Goal: Information Seeking & Learning: Learn about a topic

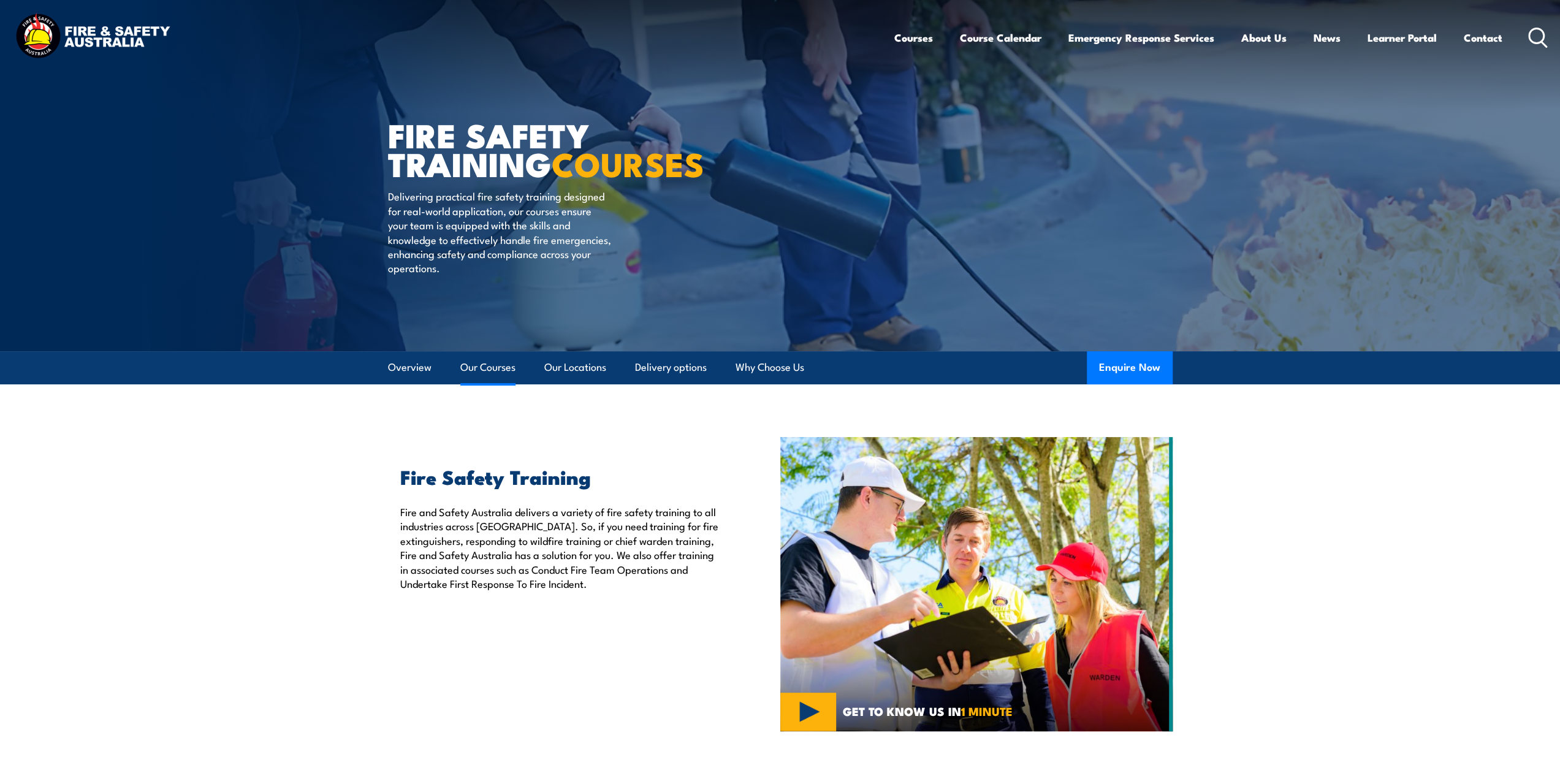
click at [483, 367] on link "Our Courses" at bounding box center [488, 367] width 55 height 33
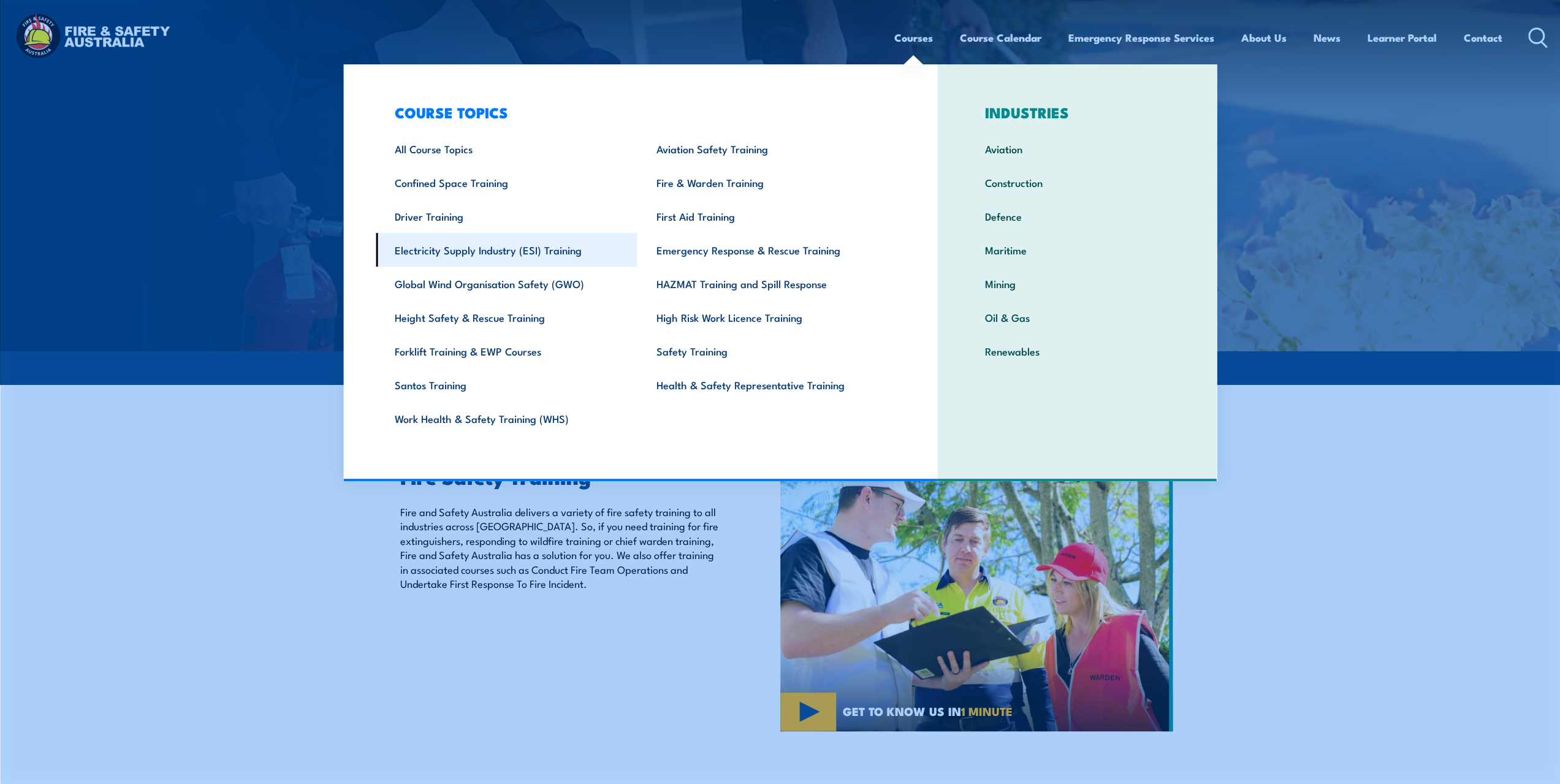
click at [442, 253] on link "Electricity Supply Industry (ESI) Training" at bounding box center [506, 249] width 261 height 34
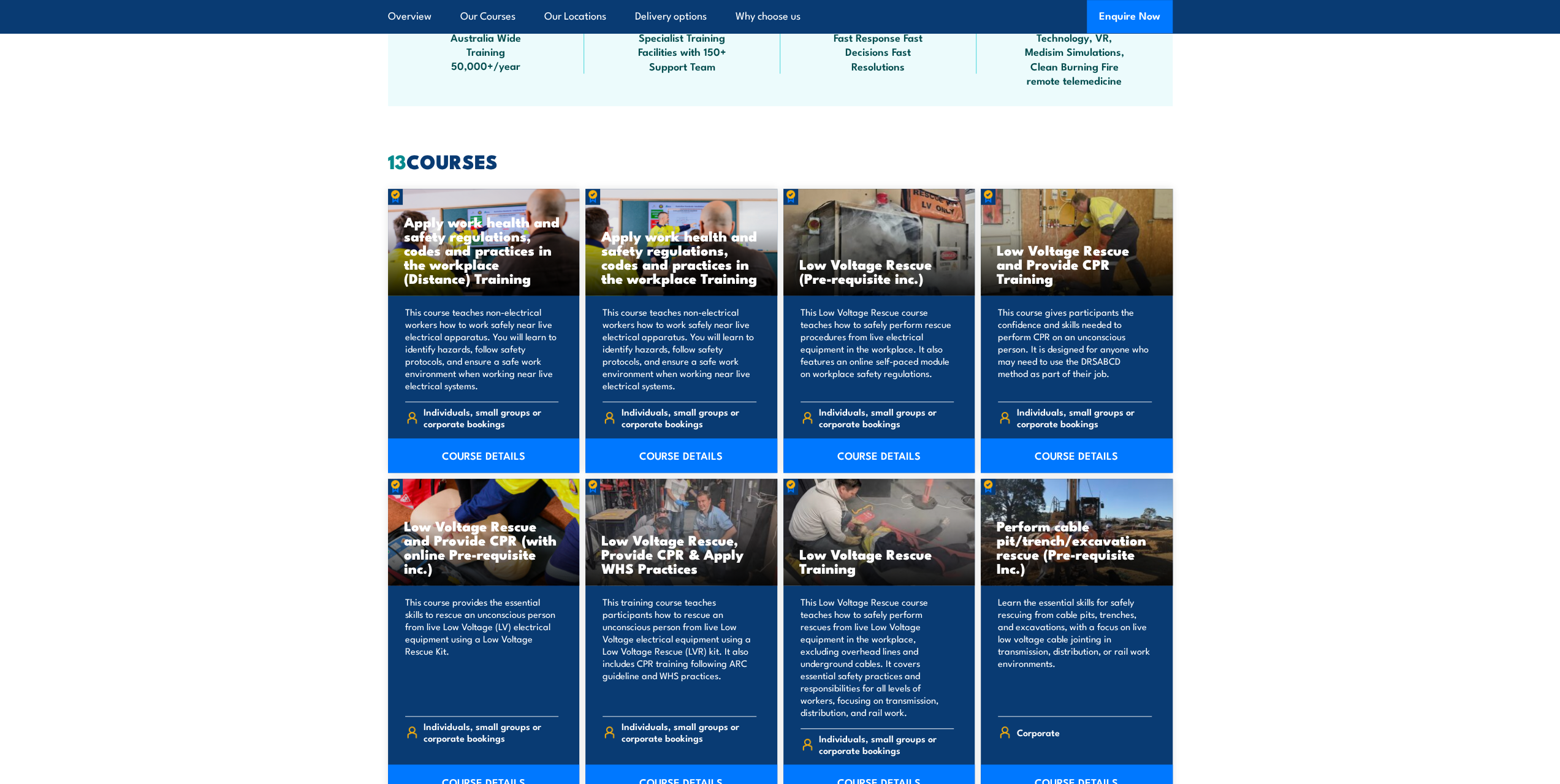
scroll to position [919, 0]
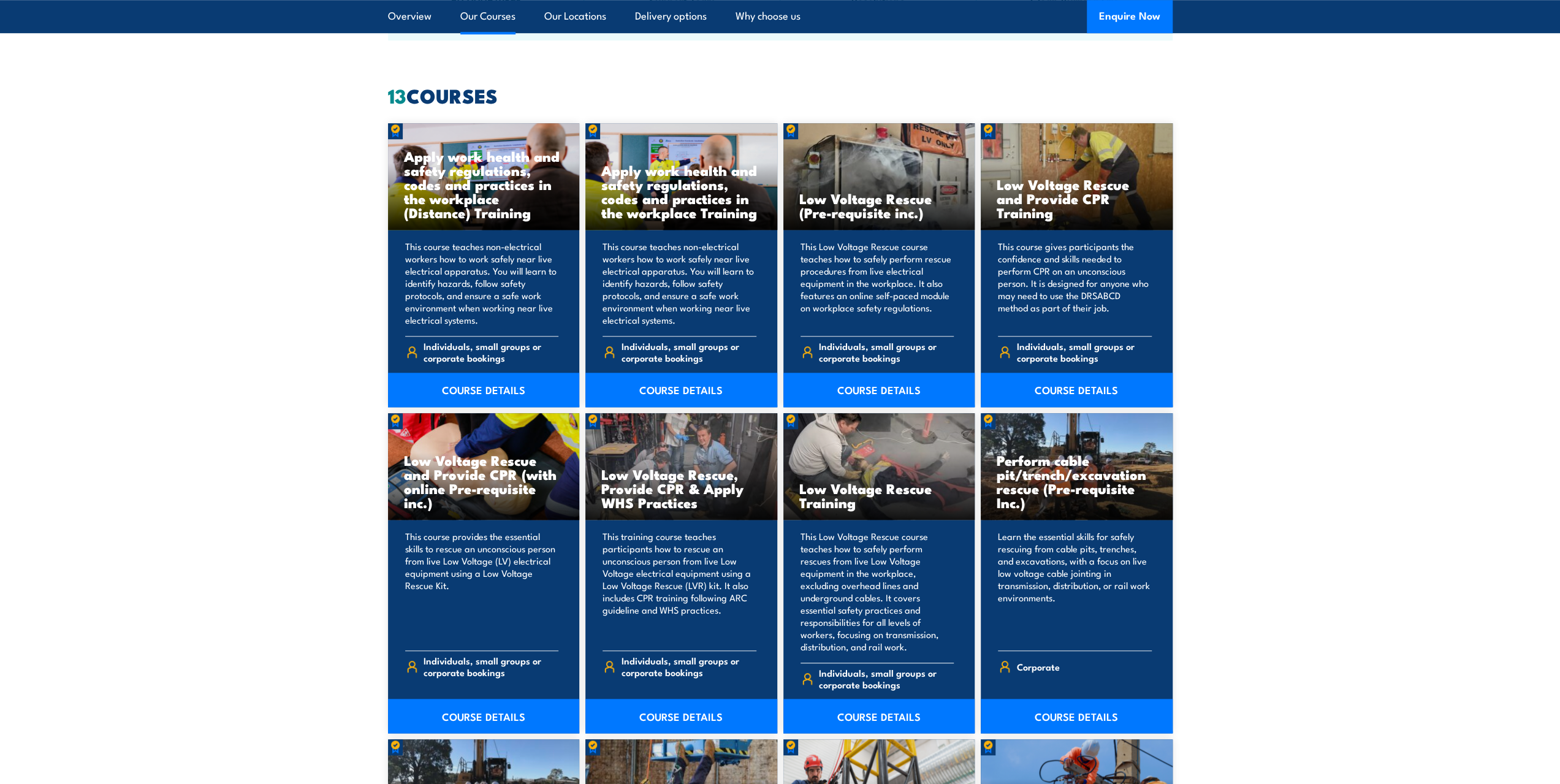
click at [857, 563] on p "This Low Voltage Rescue course teaches how to safely perform rescues from live …" at bounding box center [877, 591] width 154 height 123
click at [852, 701] on link "COURSE DETAILS" at bounding box center [880, 715] width 192 height 34
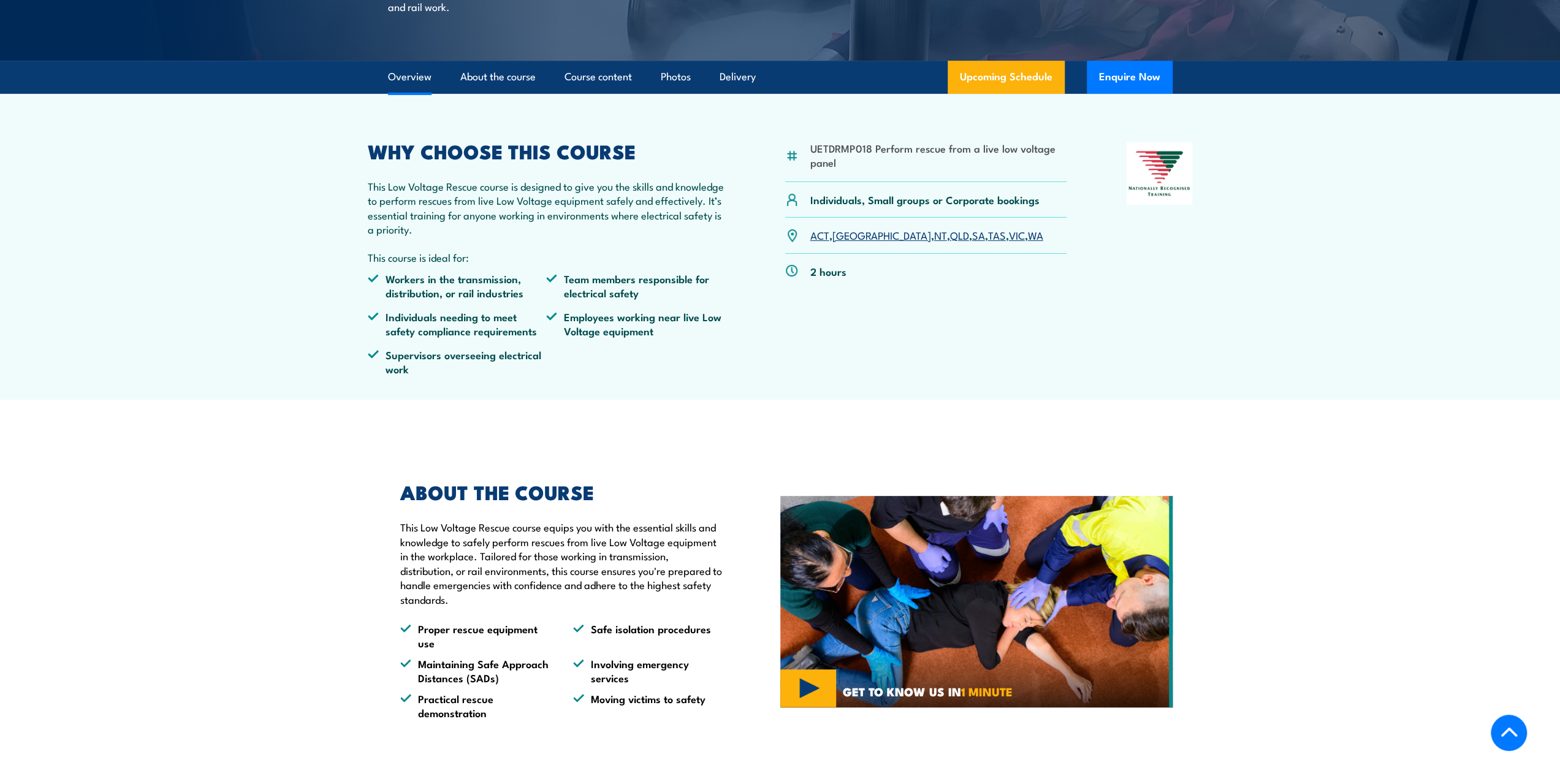
scroll to position [307, 0]
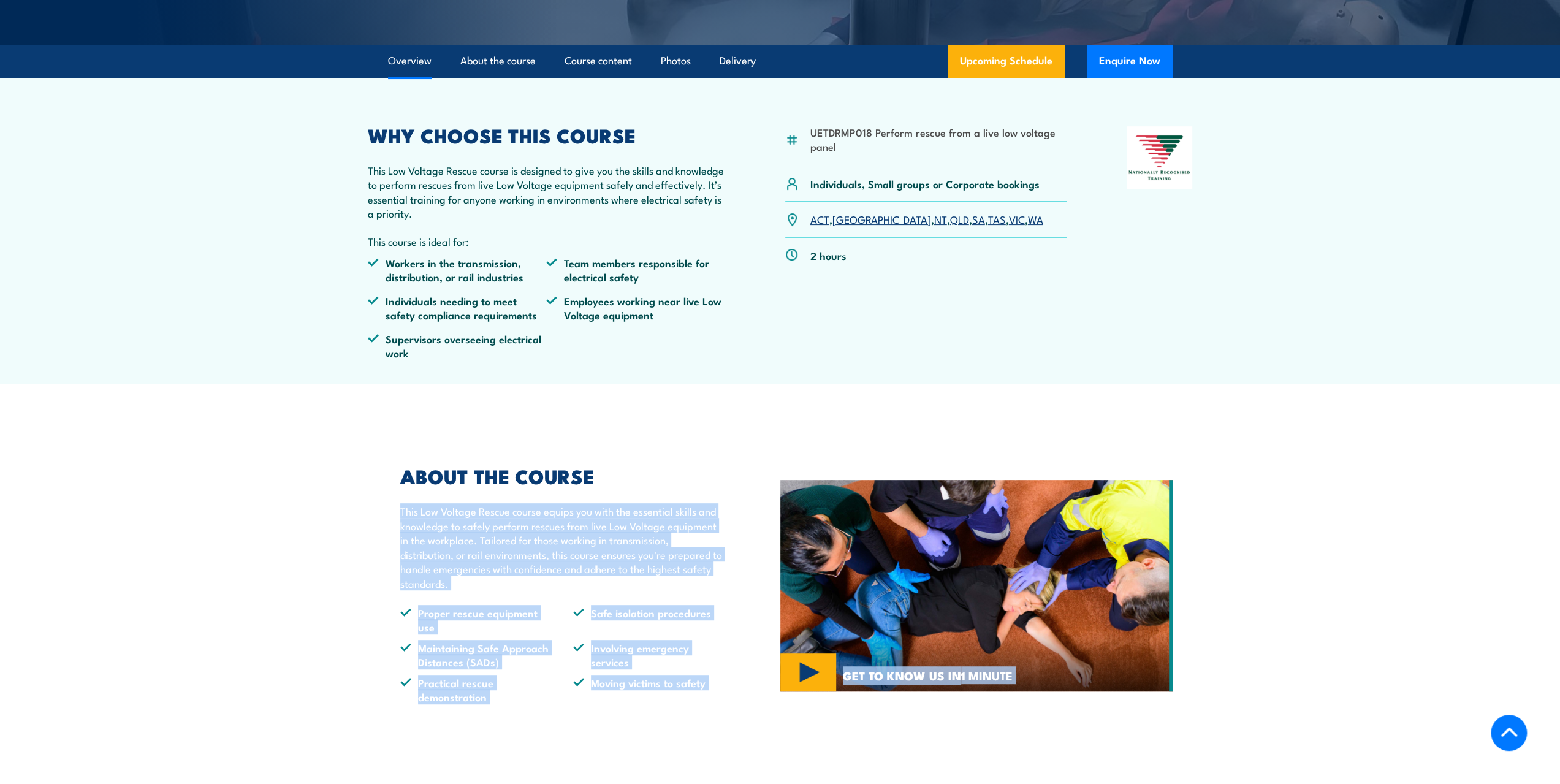
drag, startPoint x: 1195, startPoint y: 747, endPoint x: 223, endPoint y: 495, distance: 1004.1
click at [224, 495] on section "ABOUT THE COURSE This Low Voltage Rescue course equips you with the essential s…" at bounding box center [780, 585] width 1560 height 298
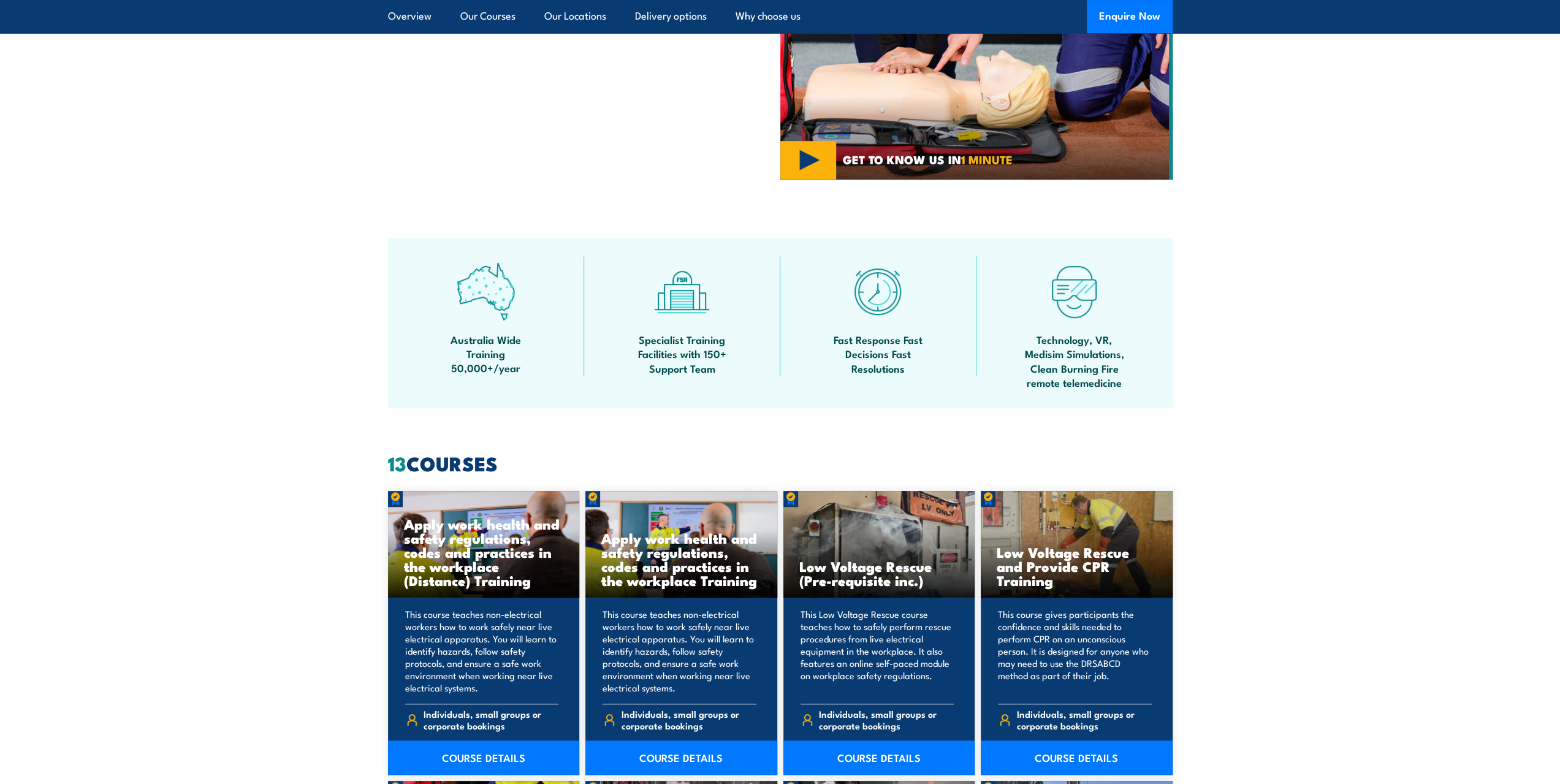
scroll to position [61, 0]
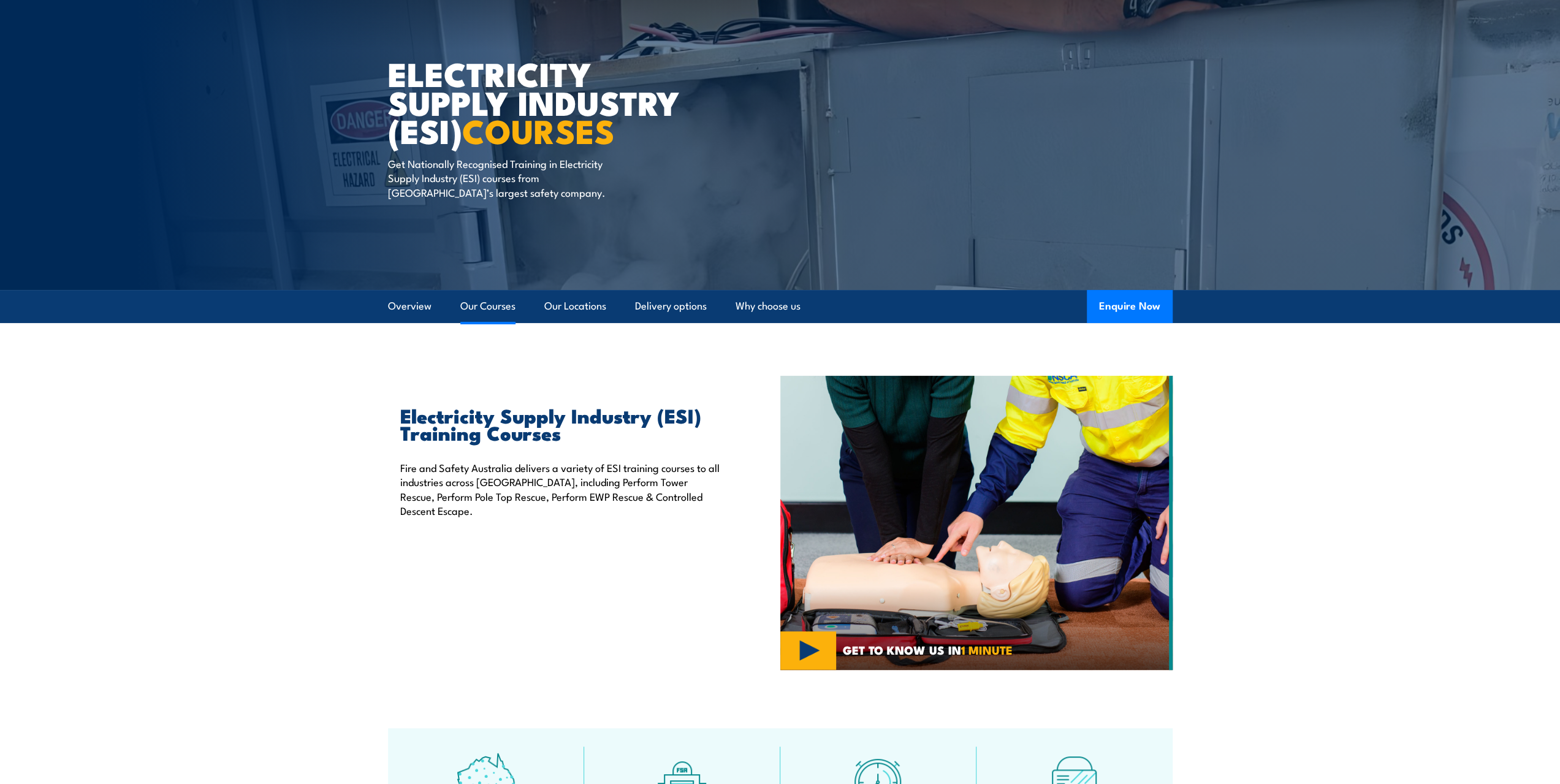
click at [478, 303] on link "Our Courses" at bounding box center [488, 306] width 55 height 33
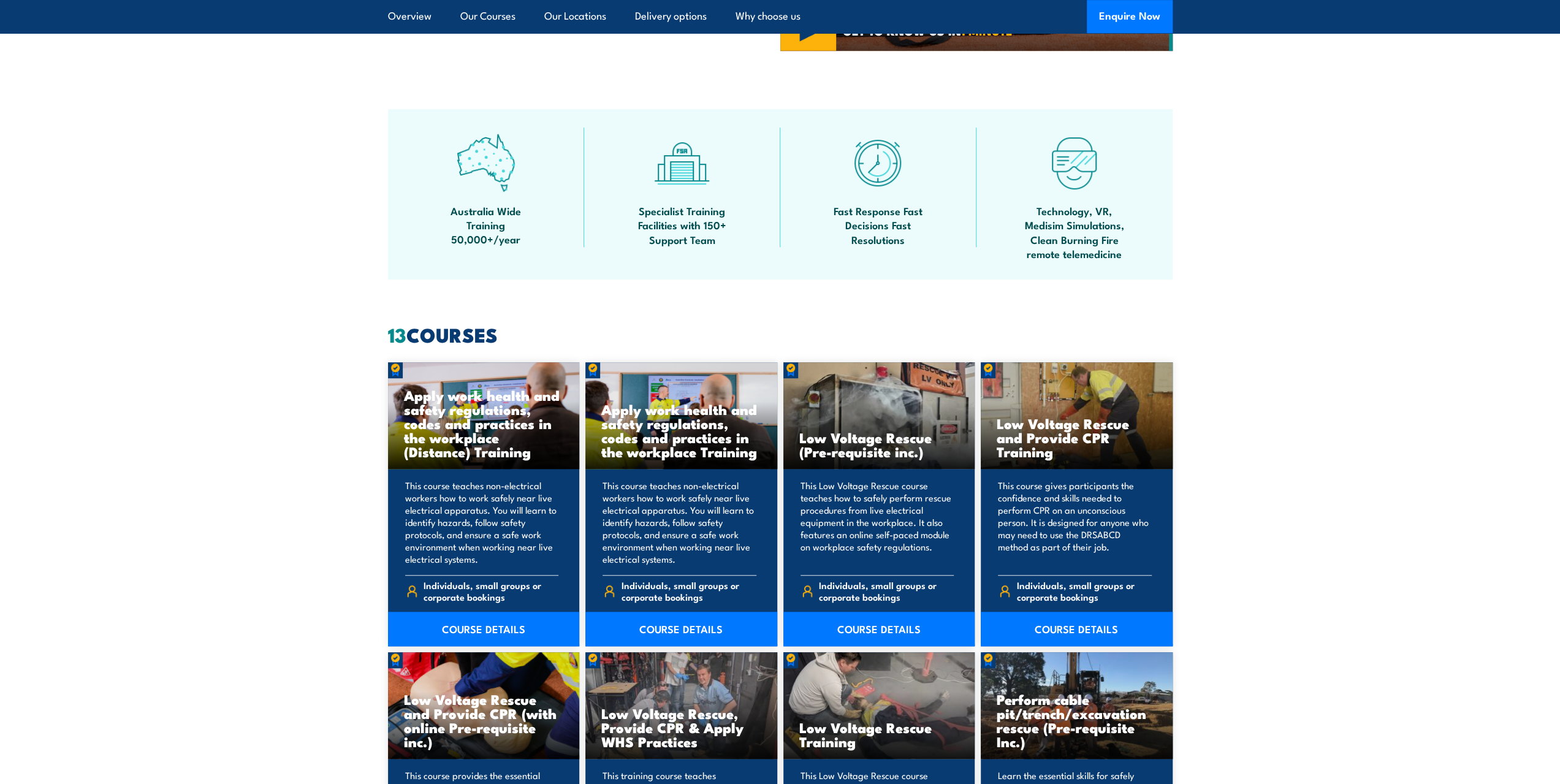
scroll to position [598, 0]
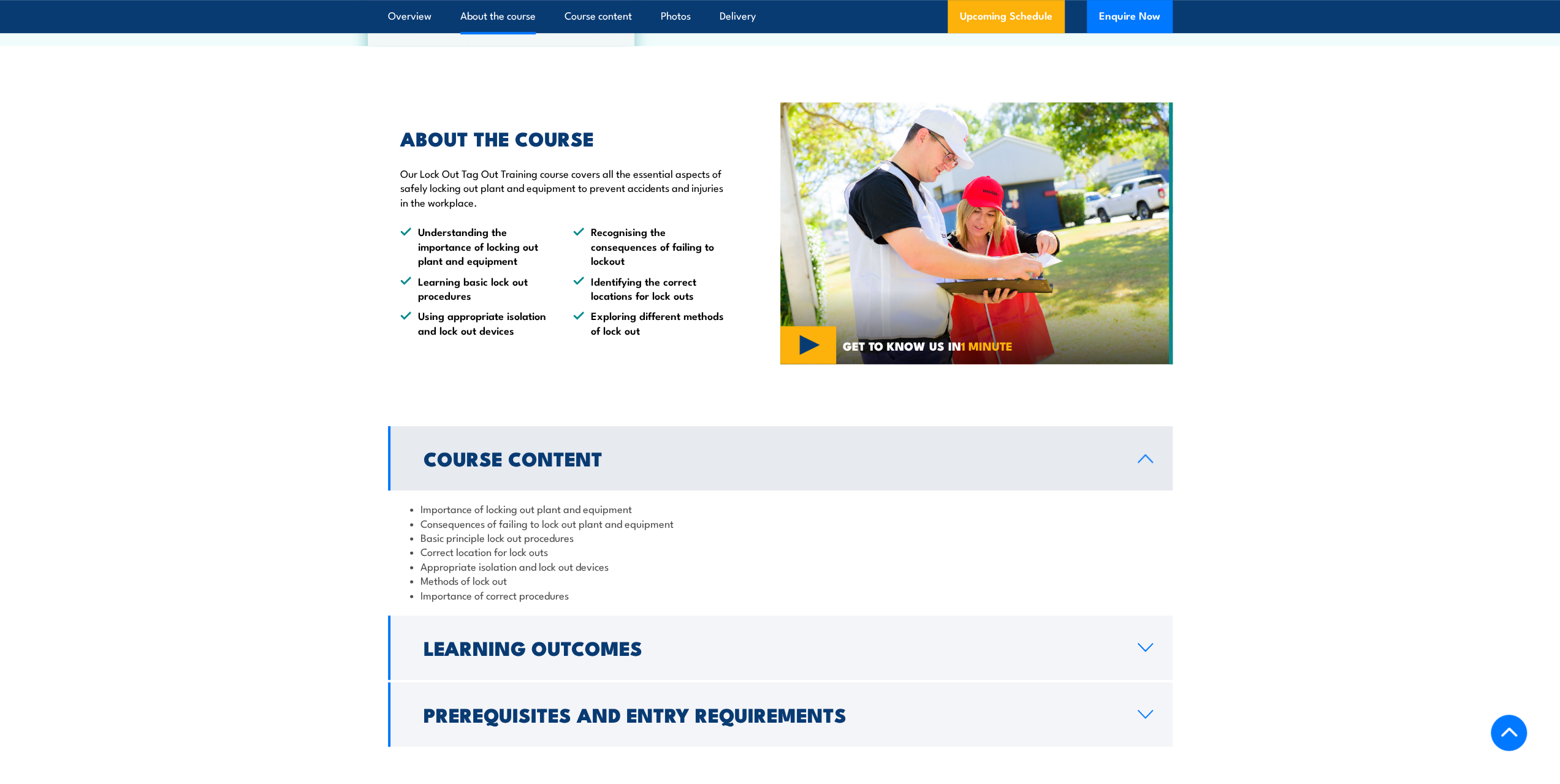
scroll to position [858, 0]
